Goal: Task Accomplishment & Management: Manage account settings

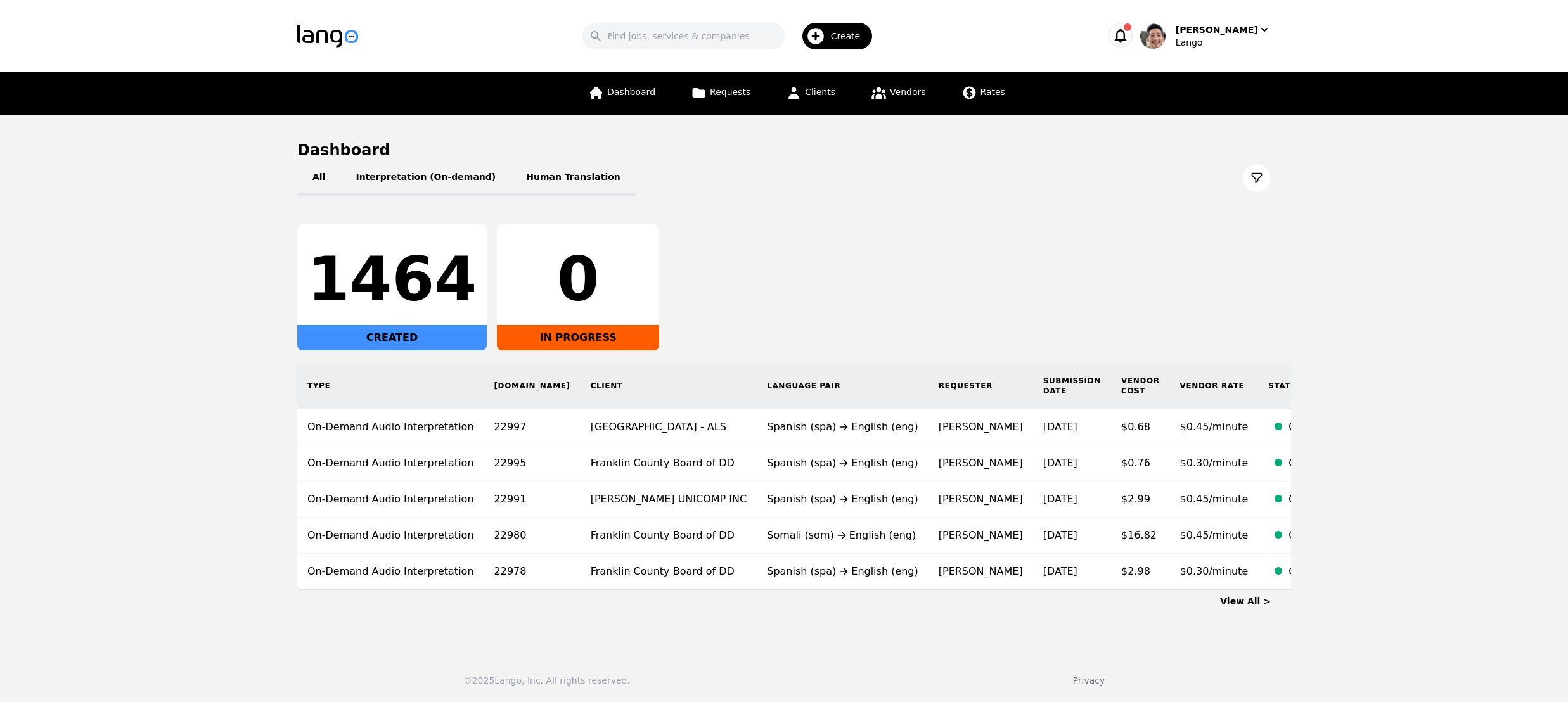
click at [1057, 232] on div "1464 CREATED 0 IN PROGRESS" at bounding box center [784, 287] width 974 height 127
click at [1054, 231] on div "1464 CREATED 0 IN PROGRESS" at bounding box center [784, 287] width 974 height 127
click at [985, 222] on div "All Interpretation (On-demand) Human Translation 1464 CREATED 0 IN PROGRESS Typ…" at bounding box center [784, 375] width 974 height 429
click at [981, 206] on div "All Interpretation (On-demand) Human Translation 1464 CREATED 0 IN PROGRESS Typ…" at bounding box center [784, 375] width 974 height 429
click at [981, 215] on div "All Interpretation (On-demand) Human Translation 1464 CREATED 0 IN PROGRESS Typ…" at bounding box center [784, 375] width 974 height 429
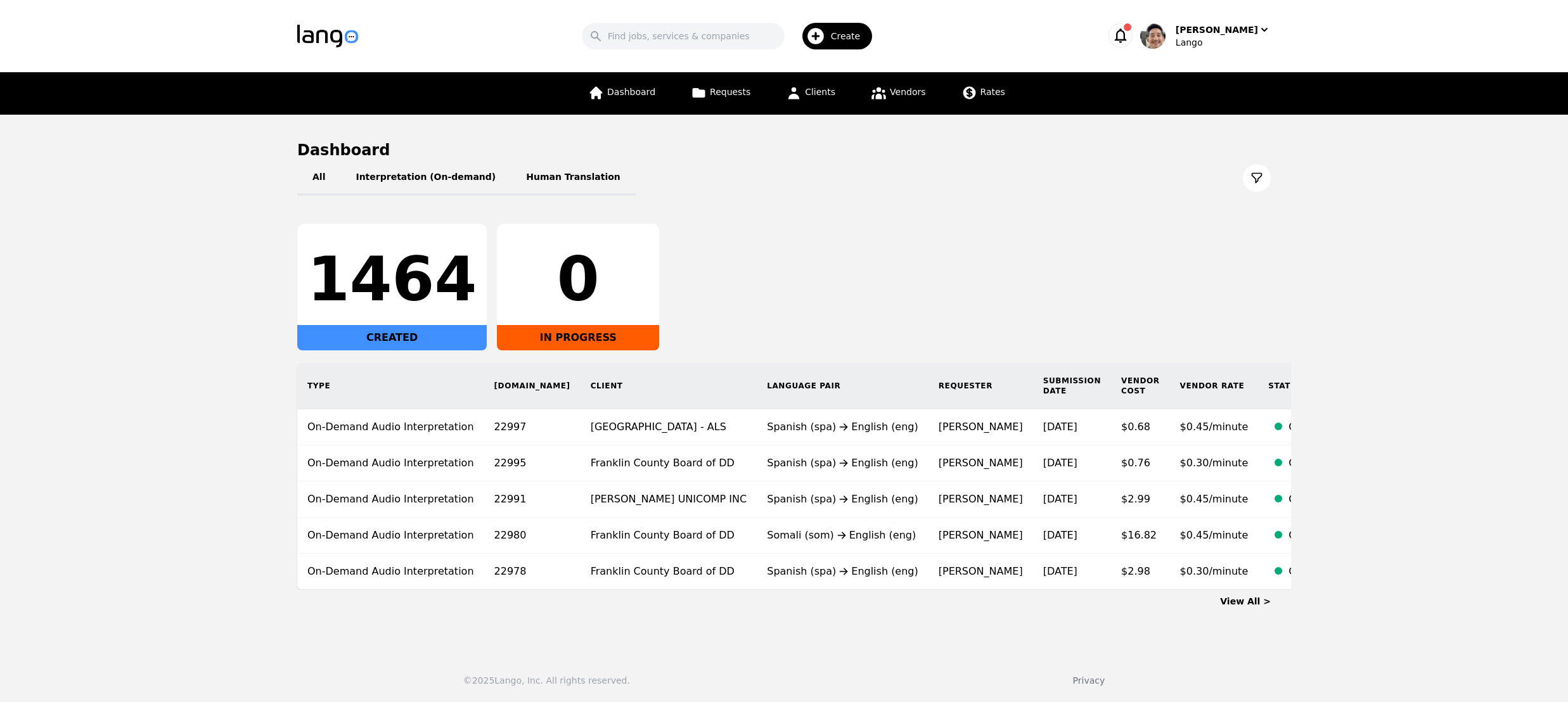
click at [995, 200] on div "All Interpretation (On-demand) Human Translation 1464 CREATED 0 IN PROGRESS Typ…" at bounding box center [784, 375] width 974 height 429
click at [1036, 182] on div "All Interpretation (On-demand) Human Translation" at bounding box center [784, 178] width 974 height 36
click at [981, 186] on div "All Interpretation (On-demand) Human Translation" at bounding box center [784, 178] width 974 height 36
click at [982, 267] on div "1464 CREATED 0 IN PROGRESS" at bounding box center [784, 287] width 974 height 127
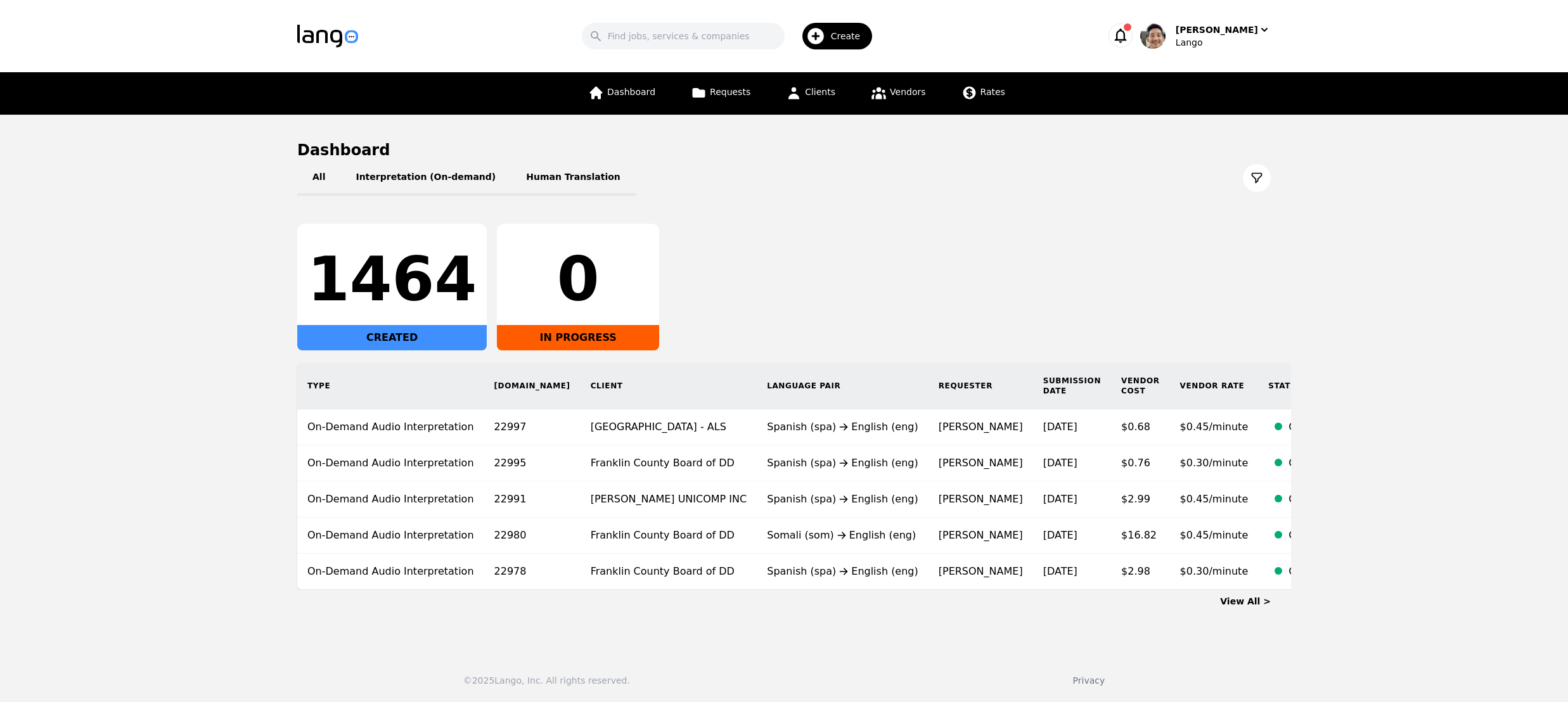
click at [982, 266] on div "1464 CREATED 0 IN PROGRESS" at bounding box center [784, 287] width 974 height 127
click at [981, 266] on div "1464 CREATED 0 IN PROGRESS" at bounding box center [784, 287] width 974 height 127
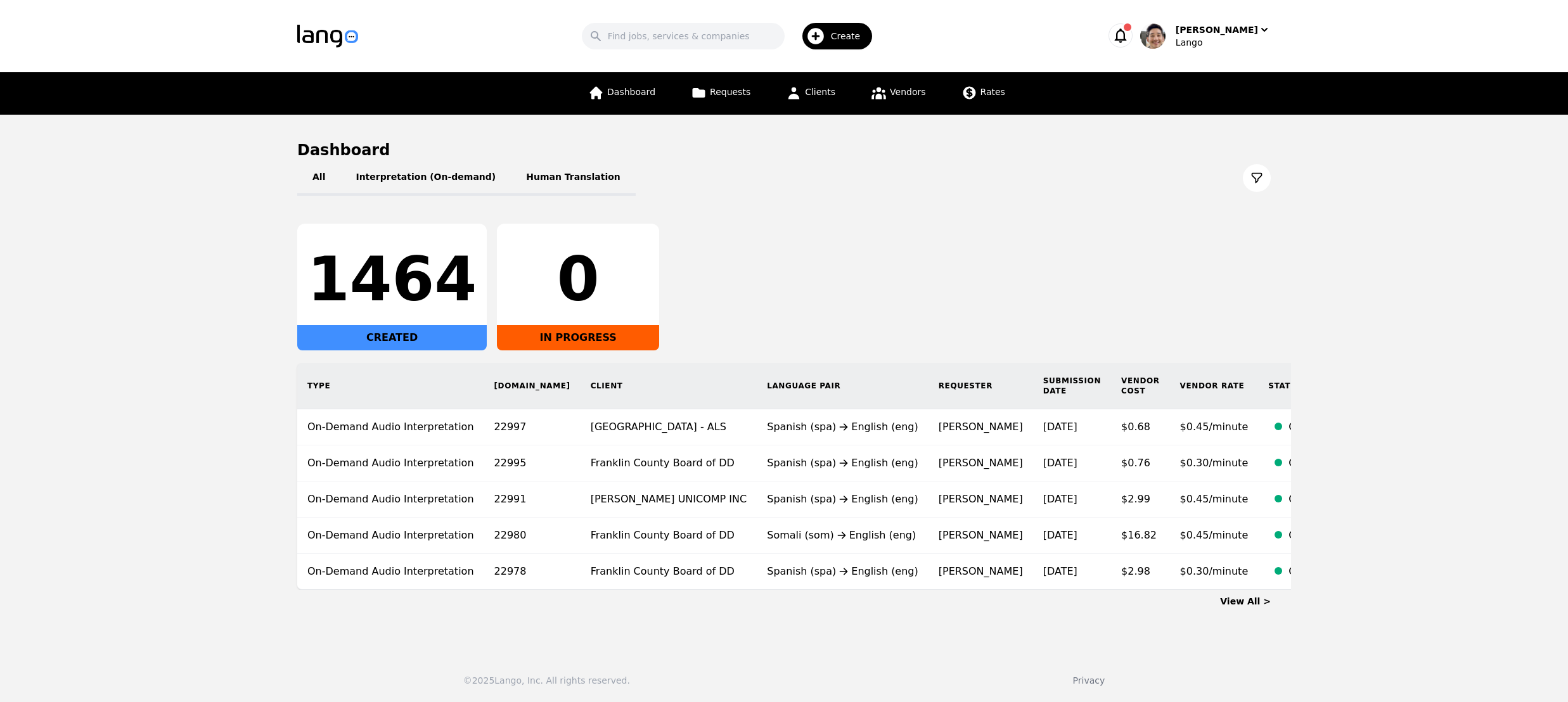
click at [990, 177] on div "All Interpretation (On-demand) Human Translation" at bounding box center [784, 178] width 974 height 36
click at [803, 96] on link "Clients" at bounding box center [811, 94] width 65 height 43
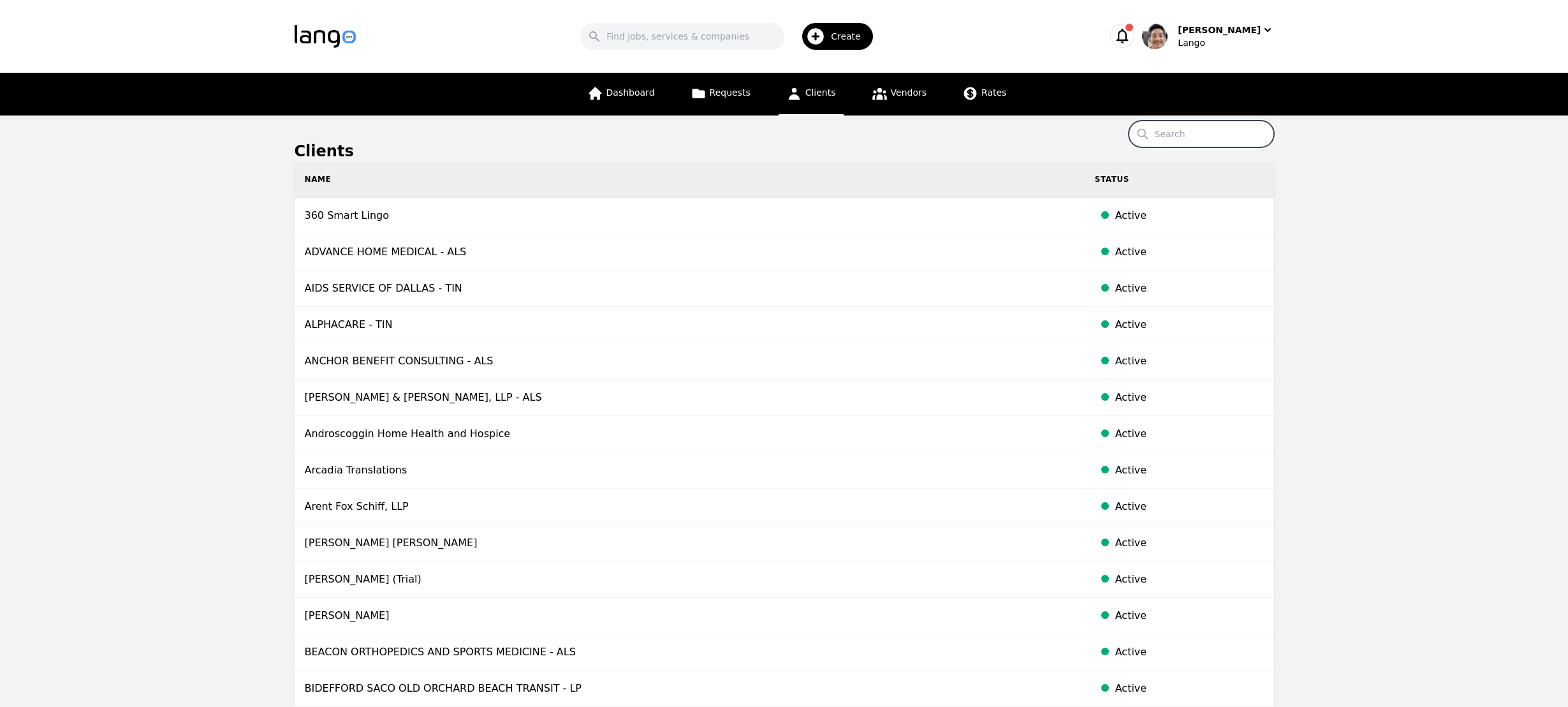
click at [1207, 136] on input "Search" at bounding box center [1201, 133] width 145 height 27
paste input "Cincinnati GI - [GEOGRAPHIC_DATA] - ALS"
type input "Cincinnati GI - [GEOGRAPHIC_DATA] - ALS"
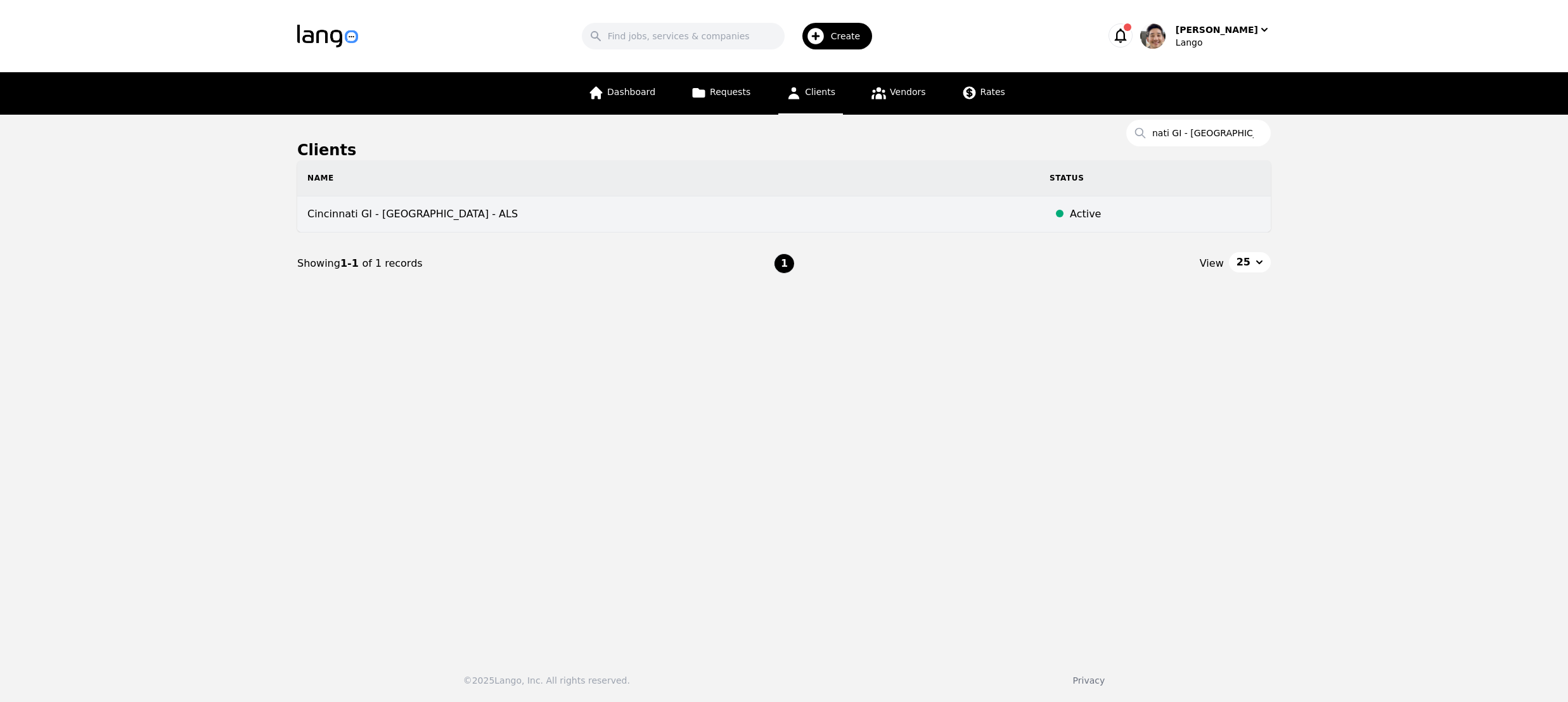
click at [510, 217] on td "Cincinnati GI - [GEOGRAPHIC_DATA] - ALS" at bounding box center [668, 215] width 742 height 36
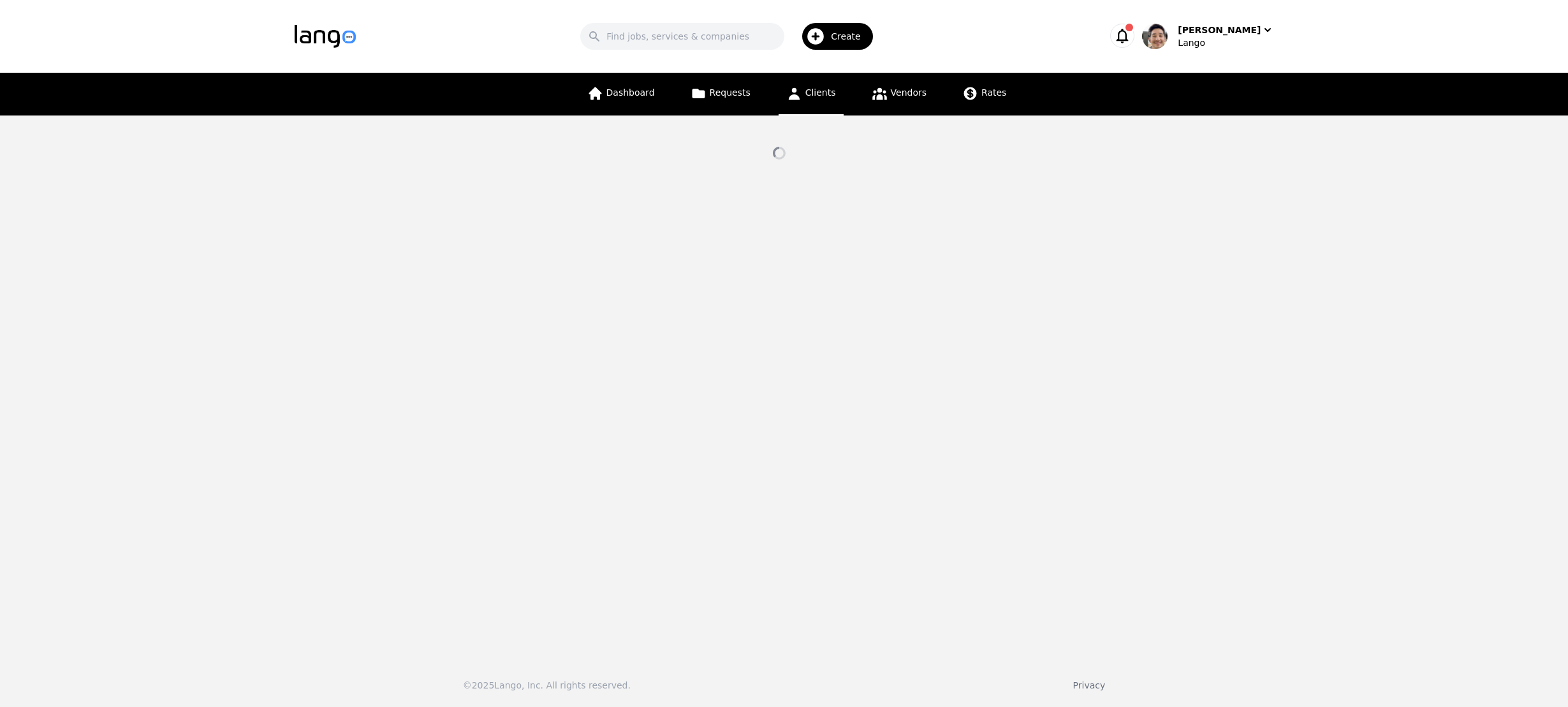
select select "active"
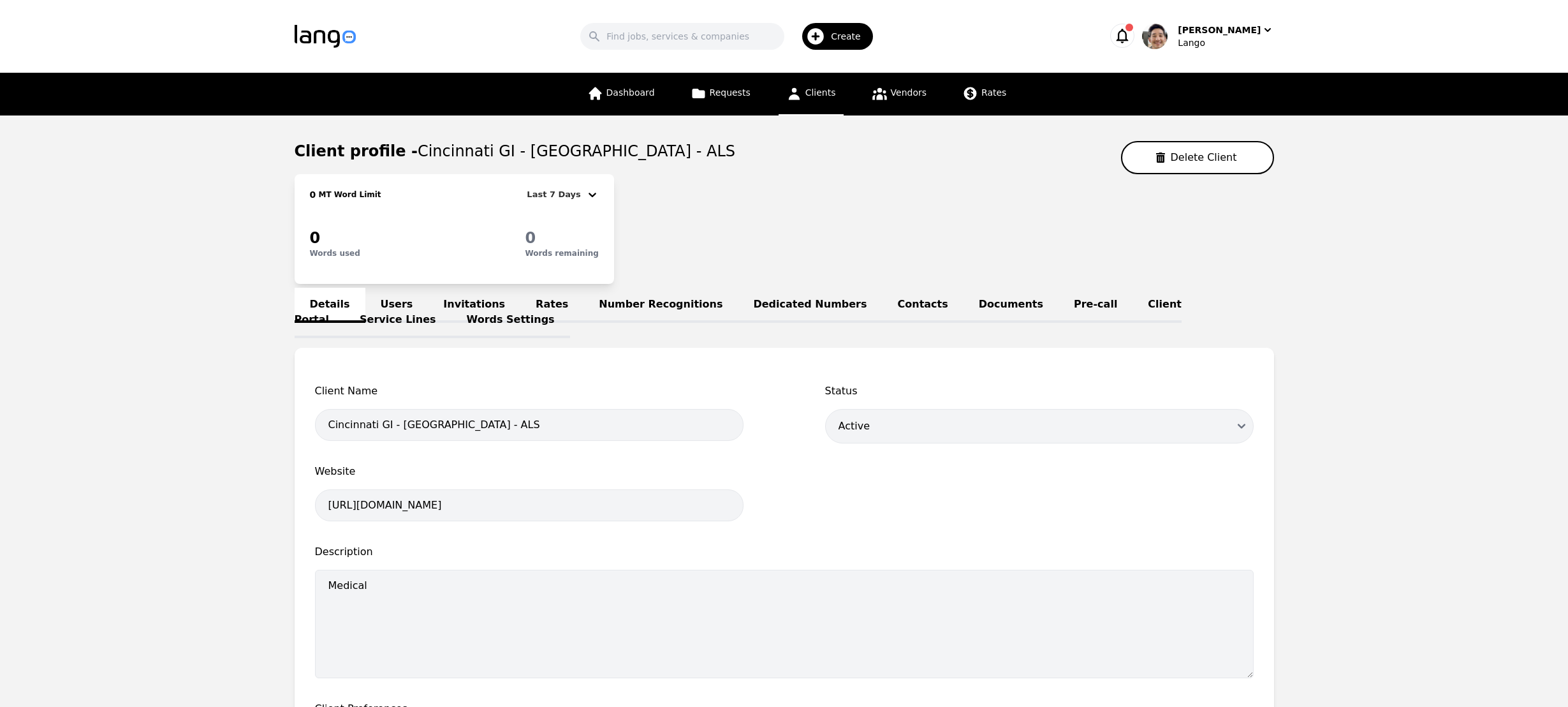
click at [1428, 367] on main "Client profile - [GEOGRAPHIC_DATA] GI - [GEOGRAPHIC_DATA] - ALS Delete Client 0…" at bounding box center [784, 529] width 1568 height 827
click at [797, 225] on div "0 MT Word Limit Last 7 Days 0 Words used 0 Words remaining" at bounding box center [784, 229] width 980 height 110
click at [460, 299] on link "Invitations" at bounding box center [474, 305] width 92 height 35
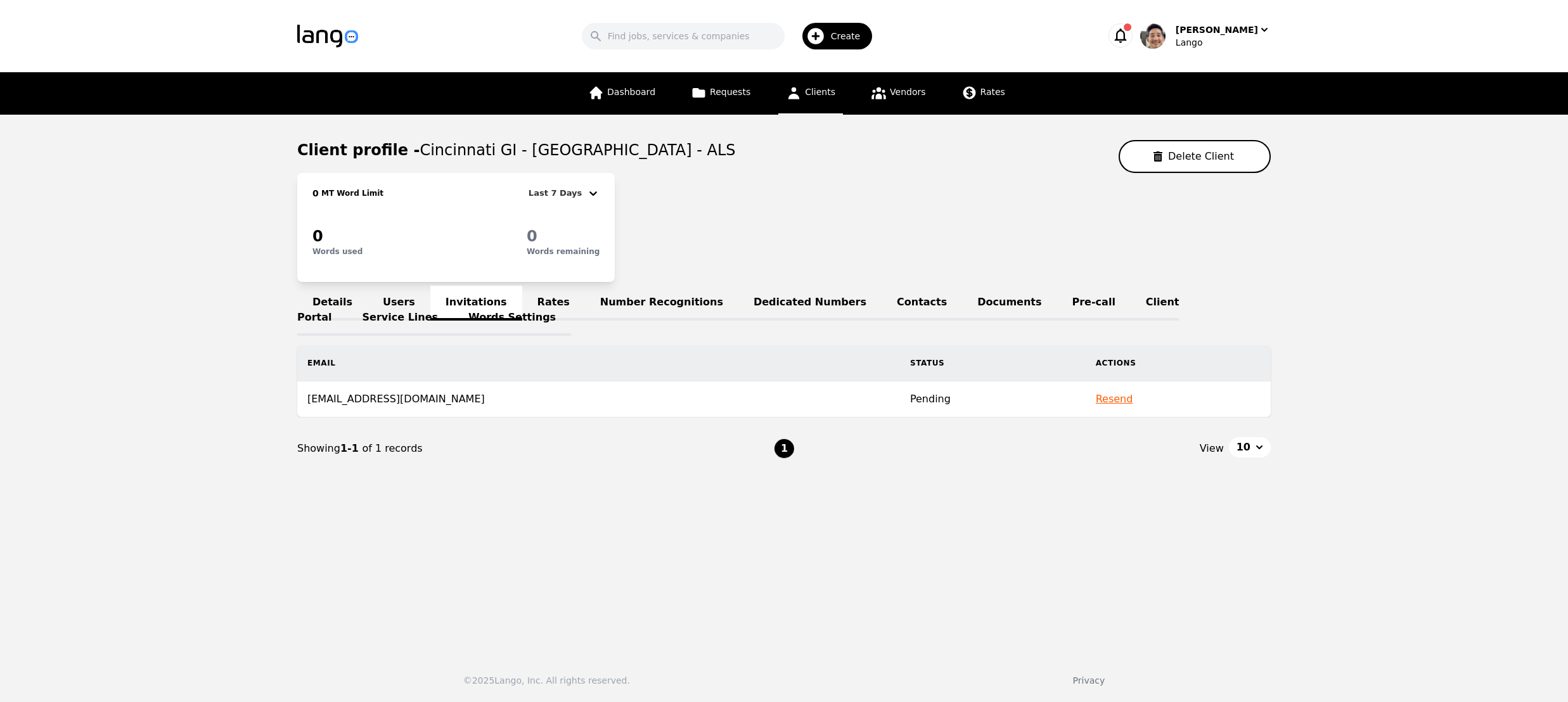
click at [387, 299] on link "Users" at bounding box center [398, 303] width 63 height 35
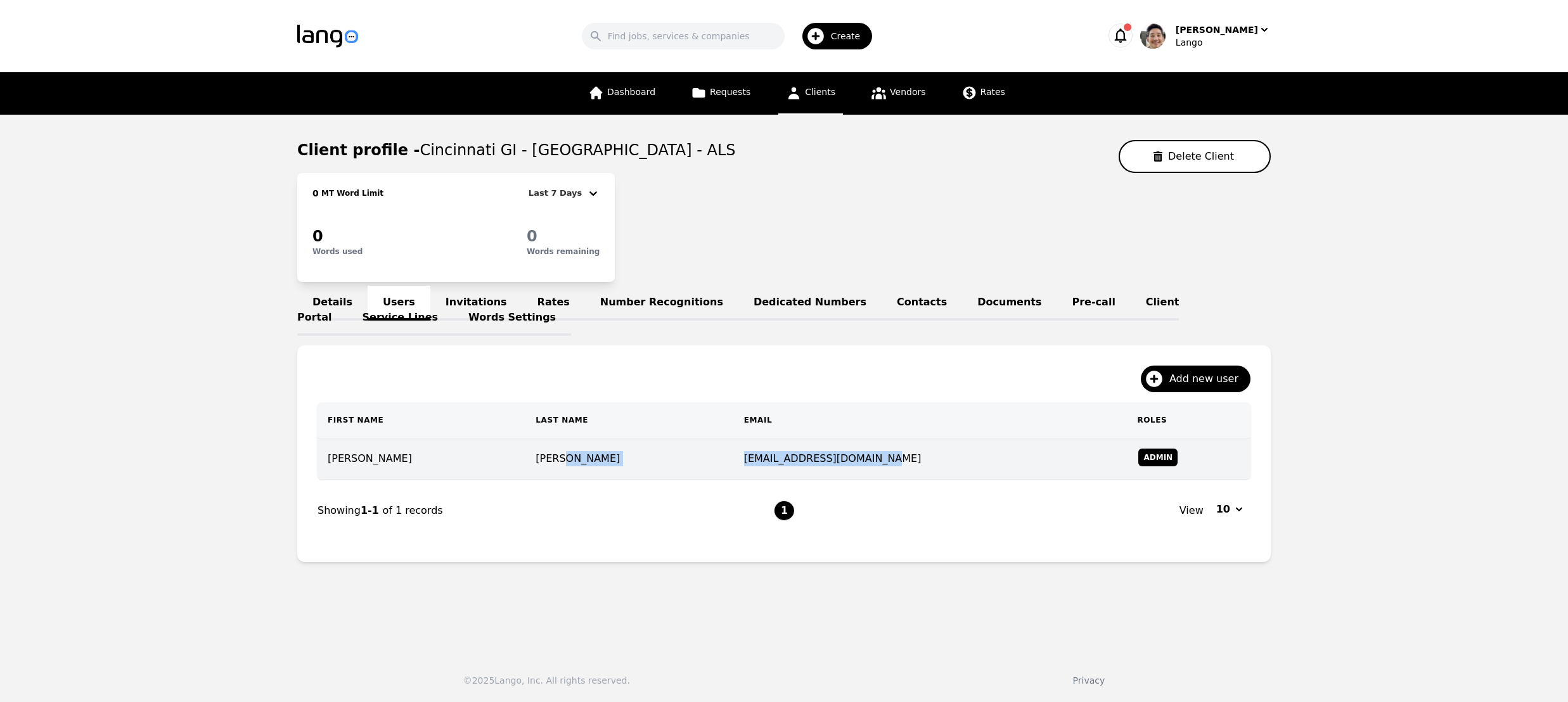
drag, startPoint x: 847, startPoint y: 458, endPoint x: 682, endPoint y: 459, distance: 165.0
click at [682, 459] on tr "[PERSON_NAME] [PERSON_NAME][EMAIL_ADDRESS][DOMAIN_NAME] Admin" at bounding box center [784, 459] width 933 height 41
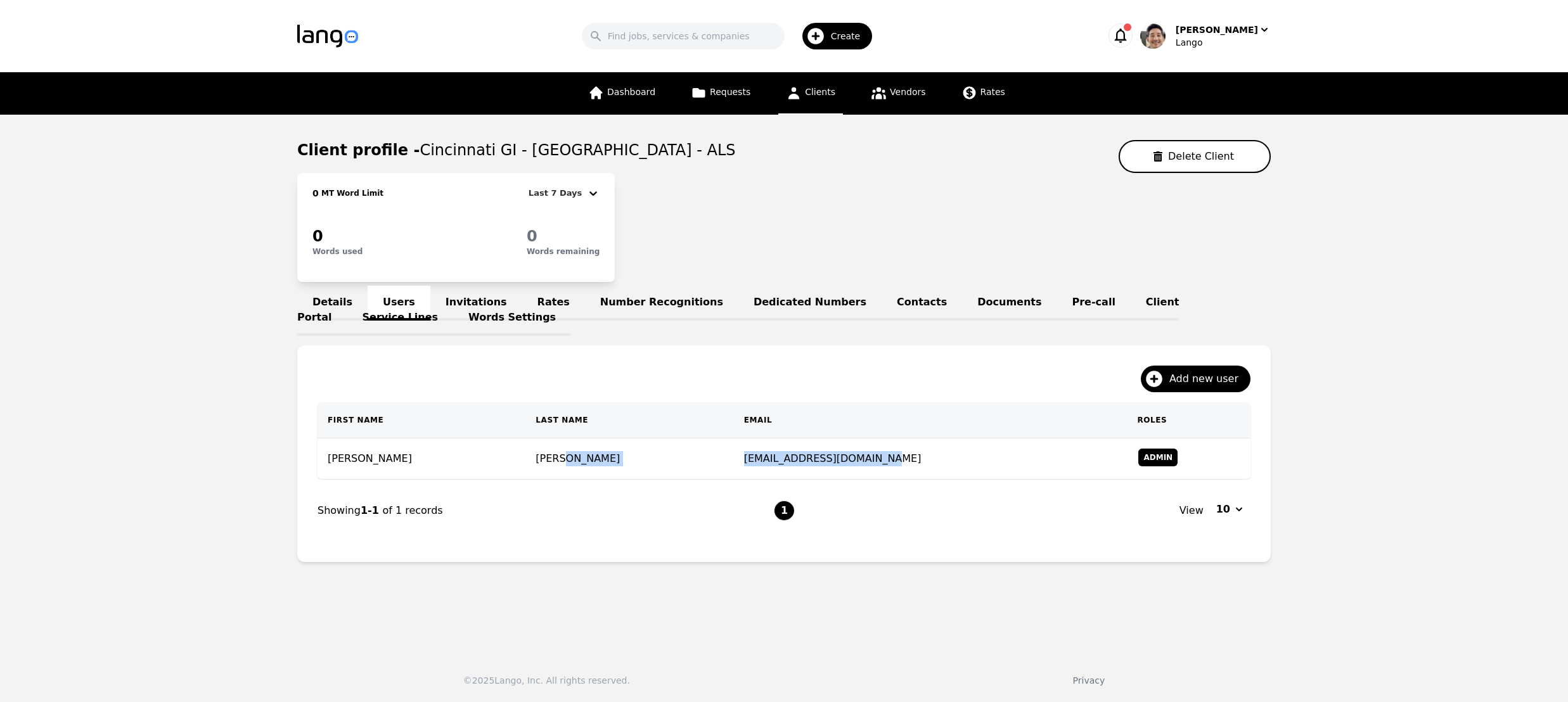
copy tr "[EMAIL_ADDRESS][DOMAIN_NAME]"
